Goal: Information Seeking & Learning: Learn about a topic

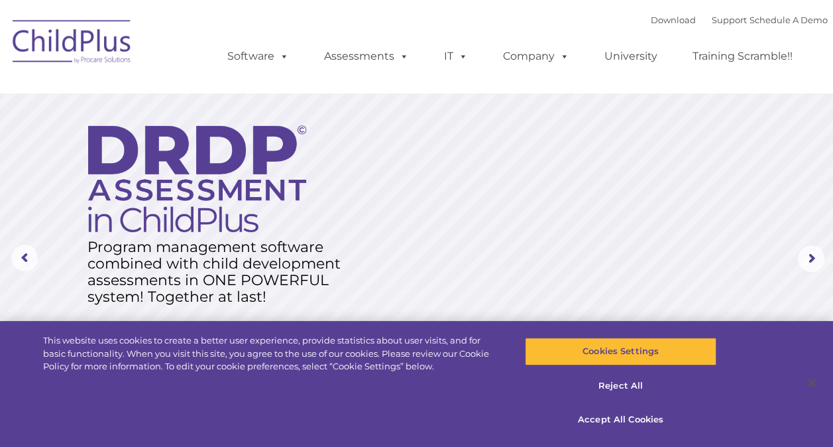
select select "MEDIUM"
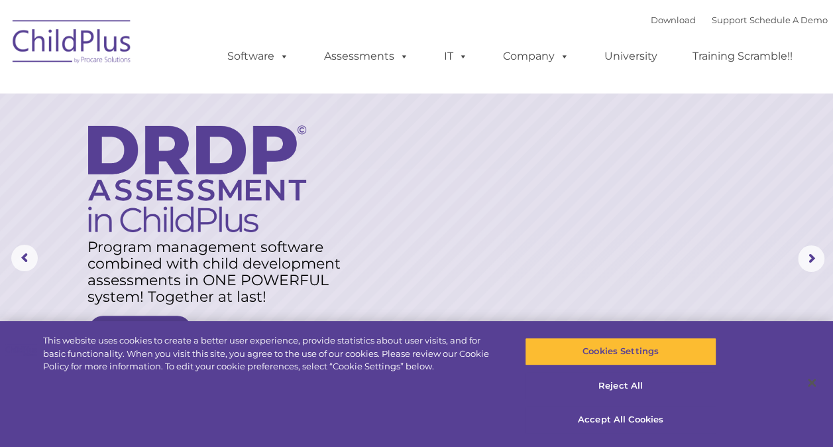
click at [103, 60] on img at bounding box center [72, 44] width 133 height 66
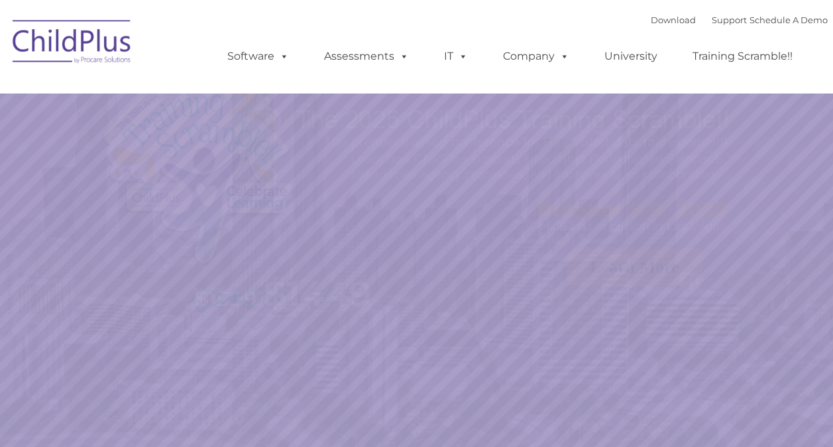
select select "MEDIUM"
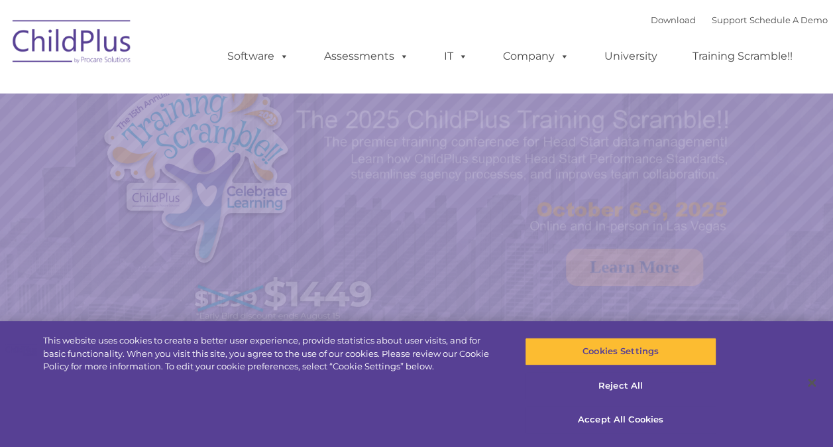
select select "MEDIUM"
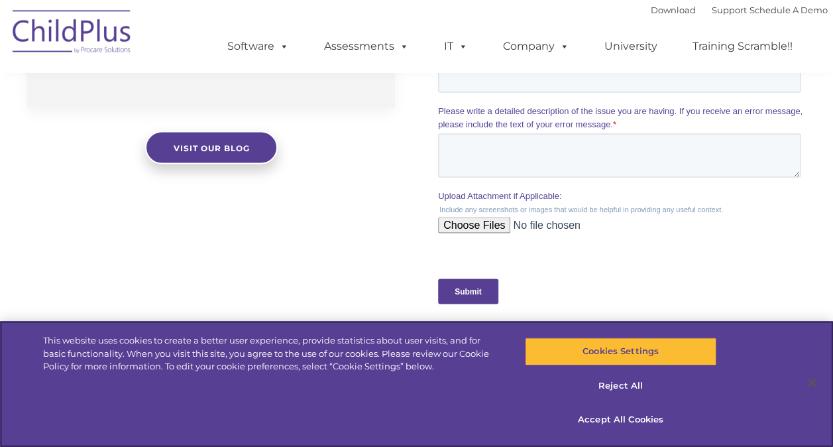
scroll to position [1237, 0]
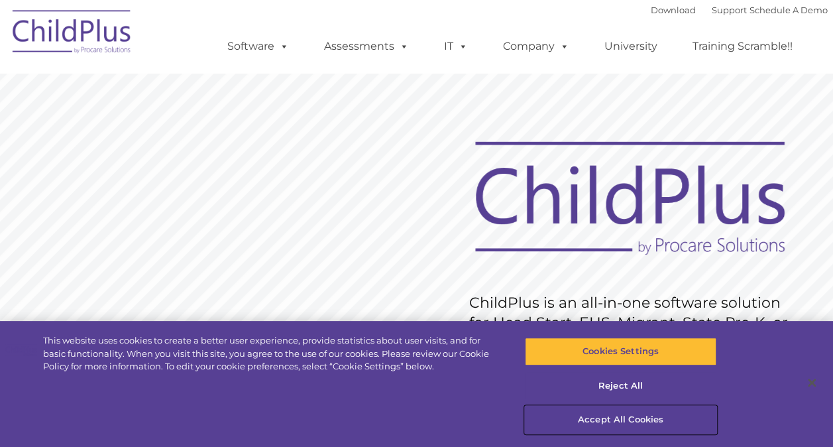
click at [621, 408] on button "Accept All Cookies" at bounding box center [620, 419] width 191 height 28
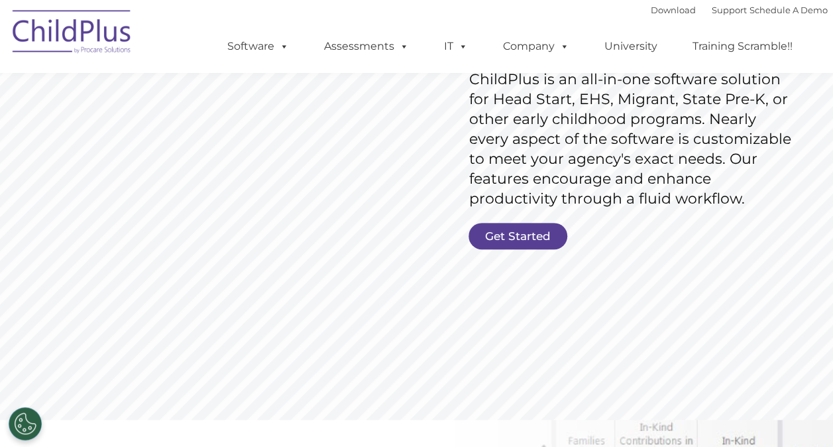
scroll to position [224, 0]
click at [530, 229] on link "Get Started" at bounding box center [517, 235] width 99 height 27
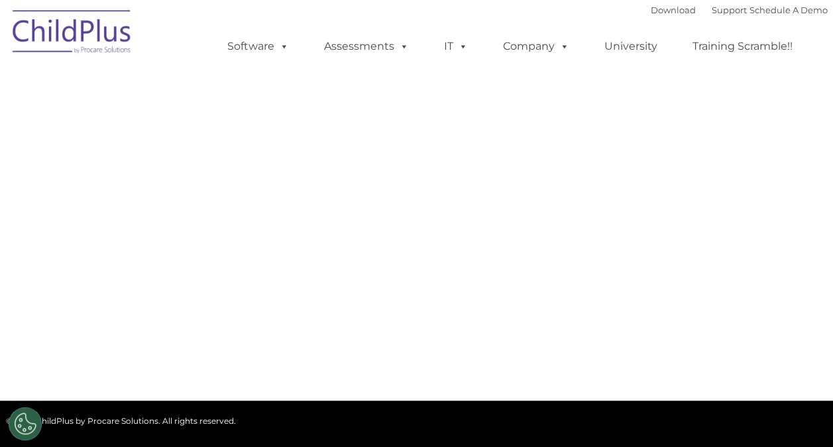
select select "MEDIUM"
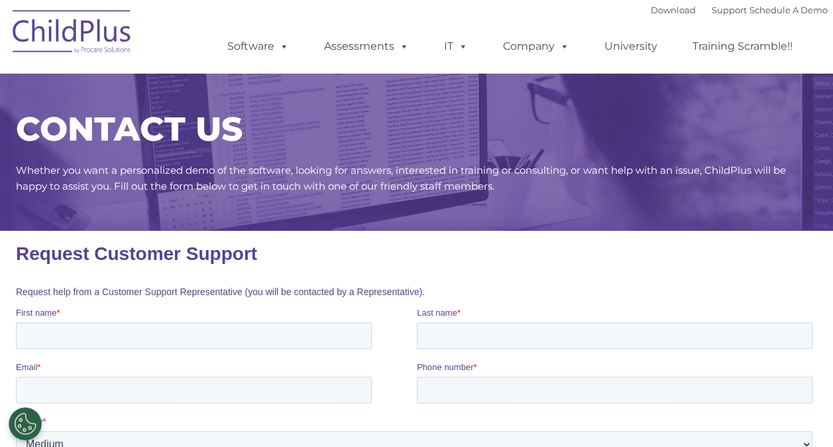
scroll to position [1, 0]
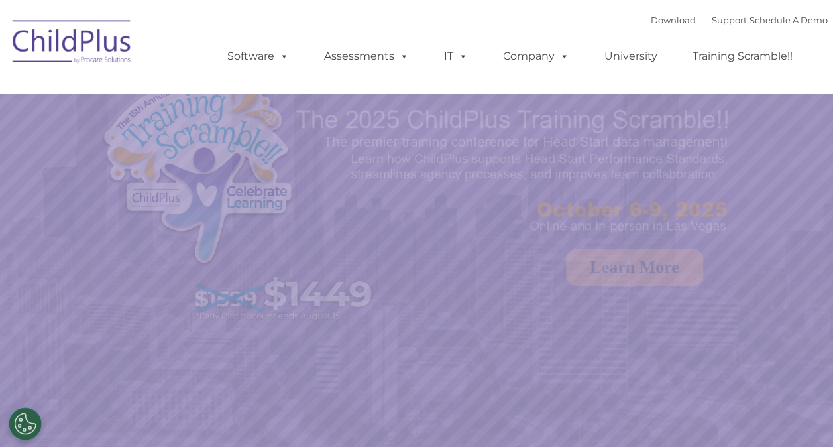
select select "MEDIUM"
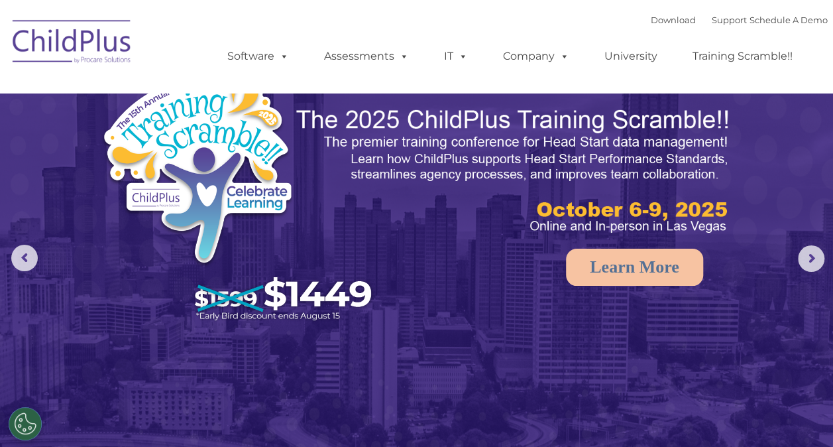
click at [82, 60] on img at bounding box center [72, 44] width 133 height 66
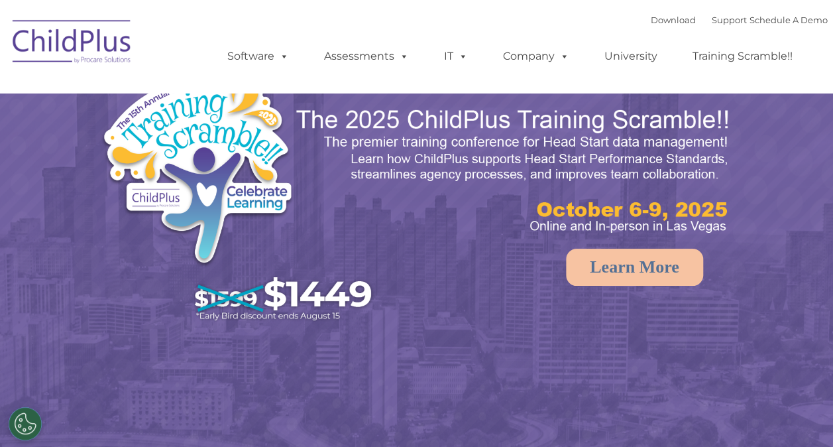
select select "MEDIUM"
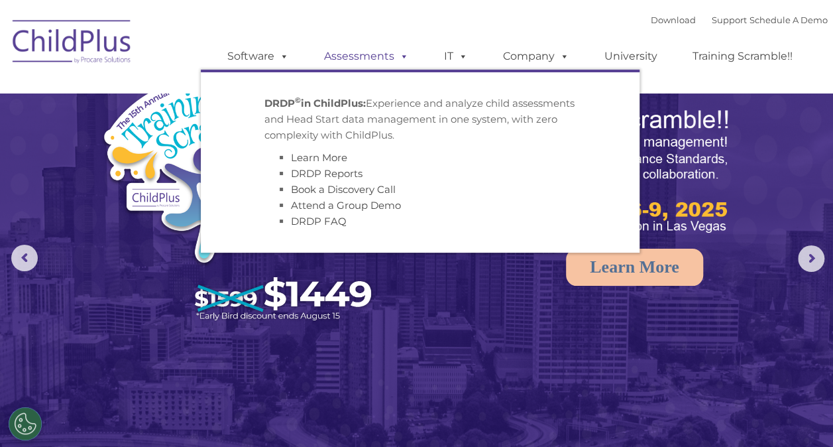
click at [387, 60] on link "Assessments" at bounding box center [366, 56] width 111 height 27
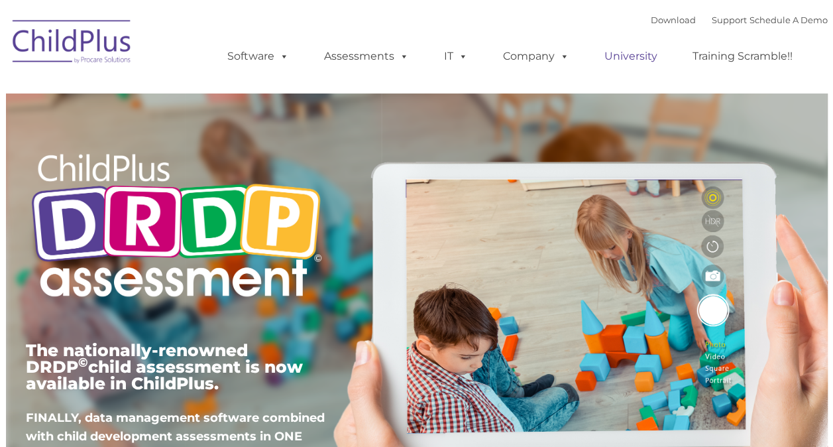
type input ""
